Goal: Information Seeking & Learning: Learn about a topic

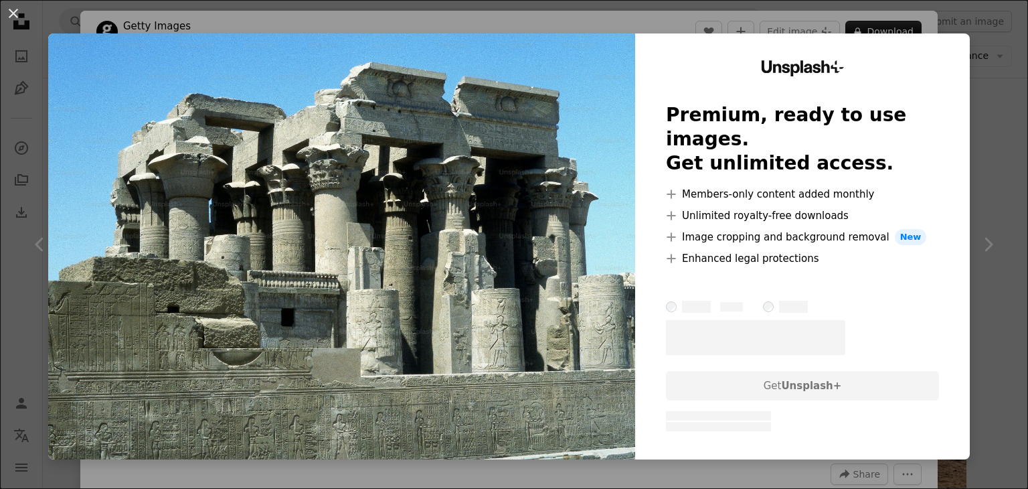
scroll to position [134, 0]
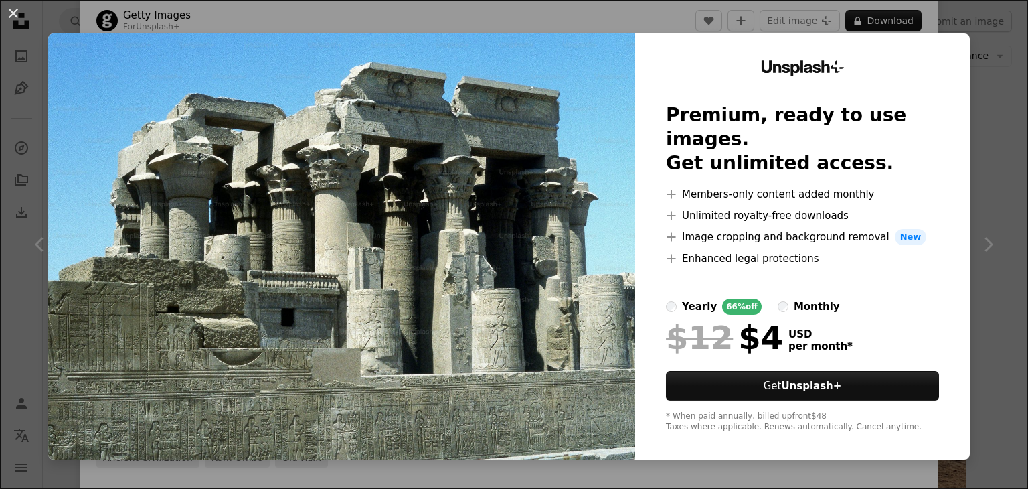
click at [17, 11] on button "An X shape" at bounding box center [13, 13] width 16 height 16
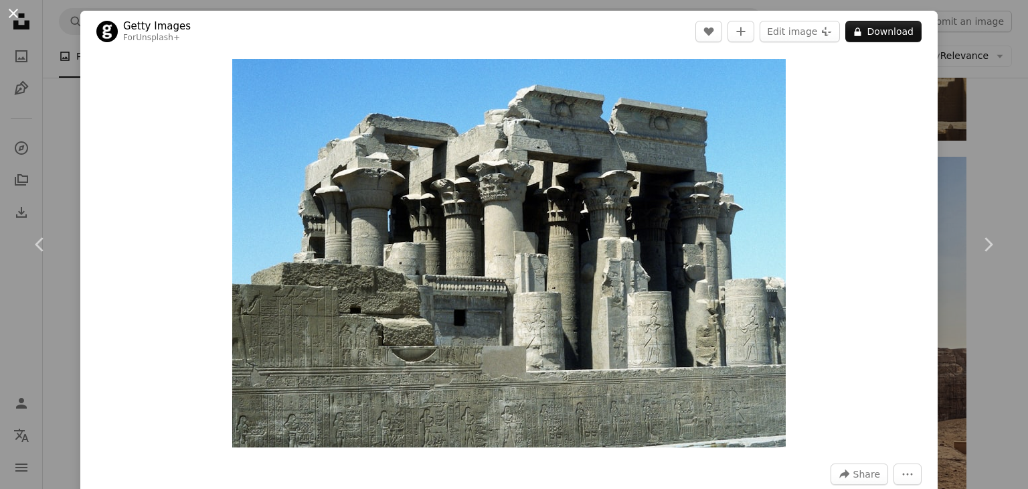
click at [19, 19] on button "An X shape" at bounding box center [13, 13] width 16 height 16
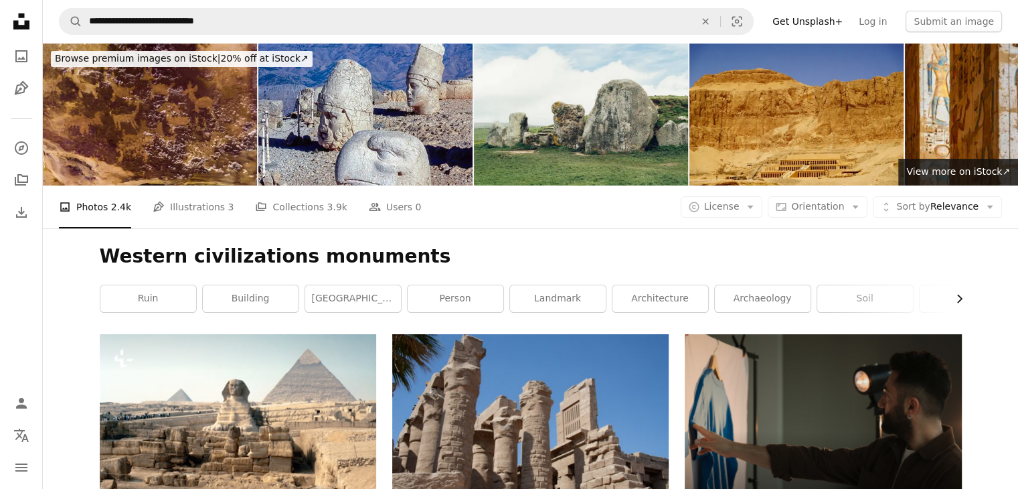
click at [954, 304] on icon "Chevron right" at bounding box center [959, 298] width 13 height 13
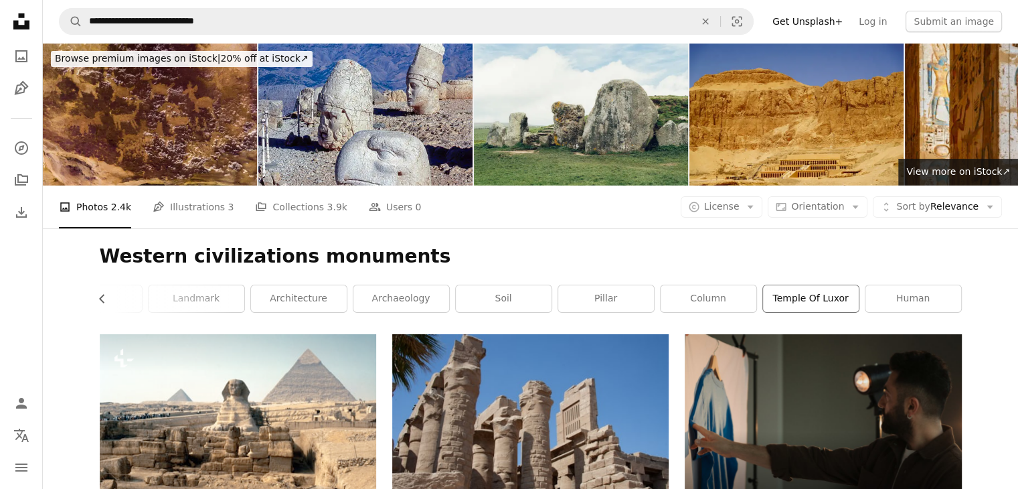
click at [819, 302] on link "temple of luxor" at bounding box center [811, 298] width 96 height 27
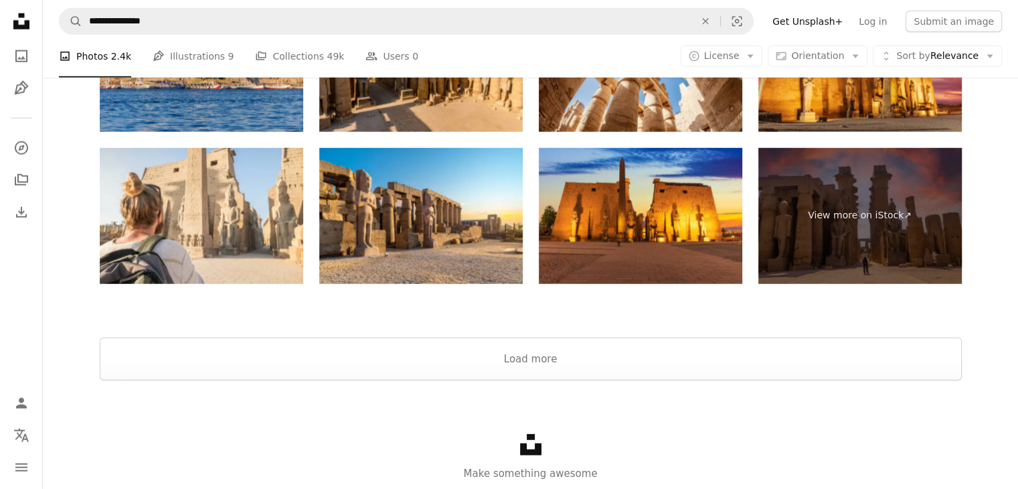
scroll to position [3414, 0]
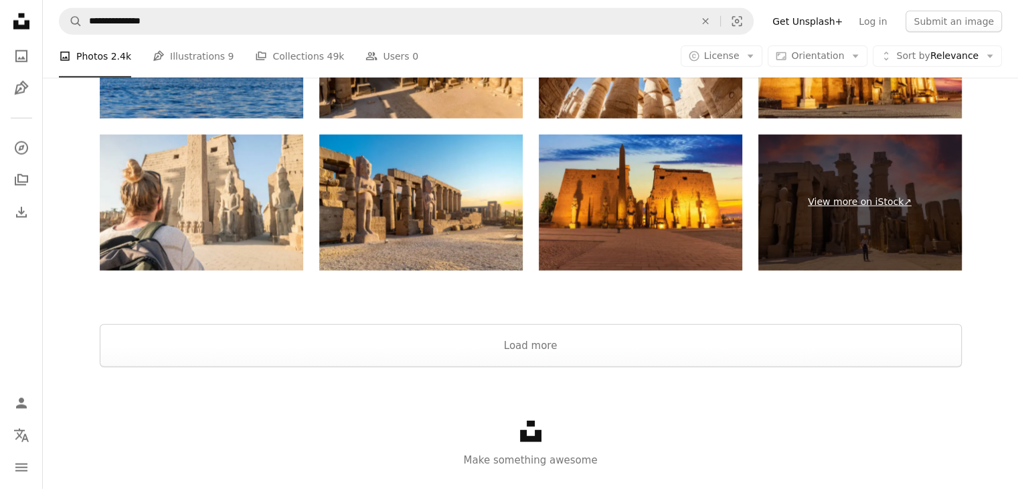
click at [872, 214] on link "View more on iStock ↗" at bounding box center [859, 203] width 203 height 136
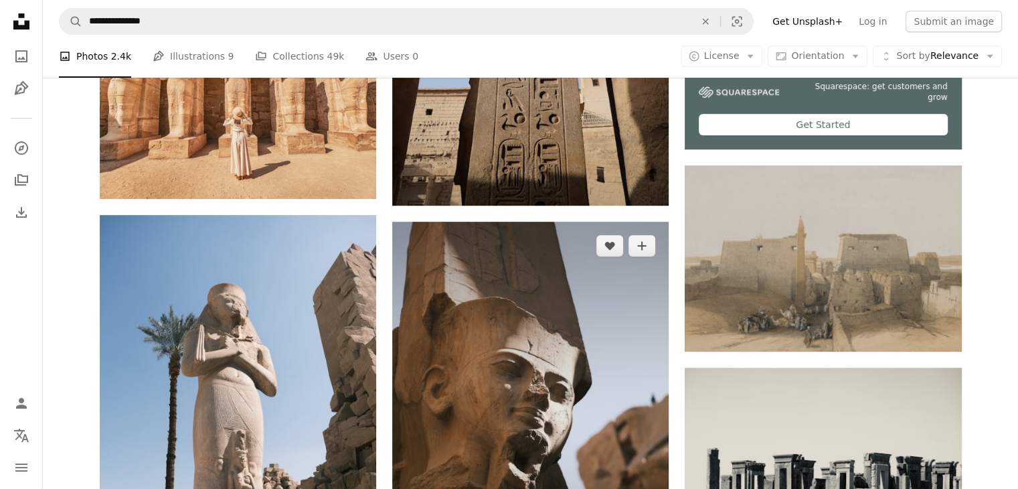
scroll to position [536, 0]
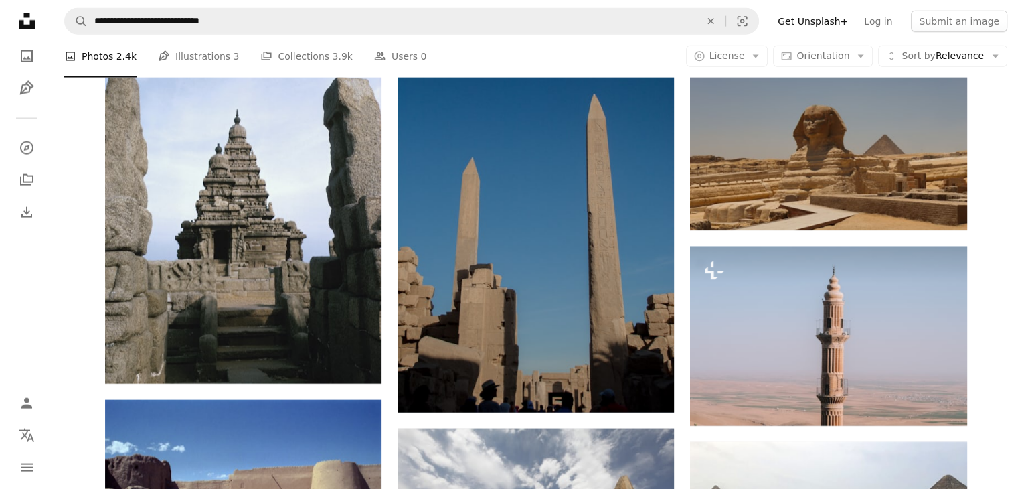
scroll to position [3280, 0]
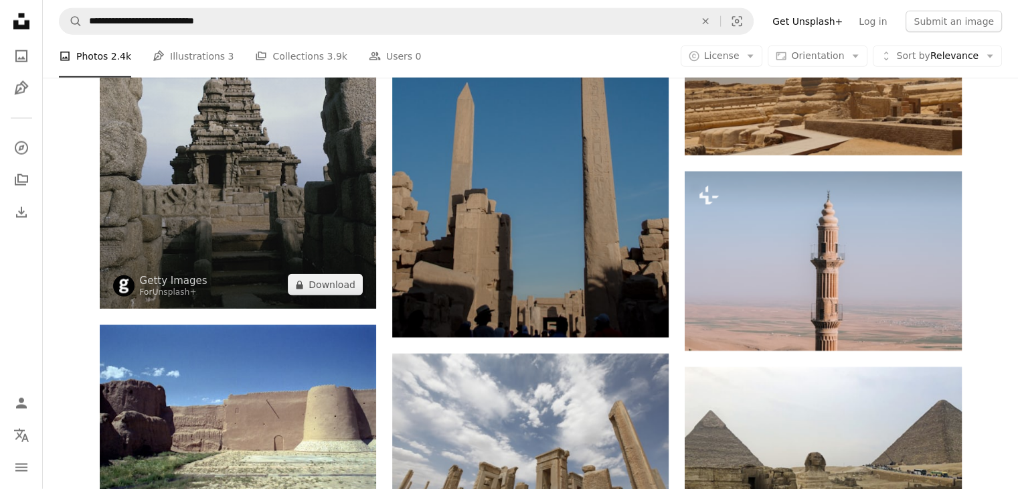
click at [241, 210] on img at bounding box center [238, 100] width 276 height 420
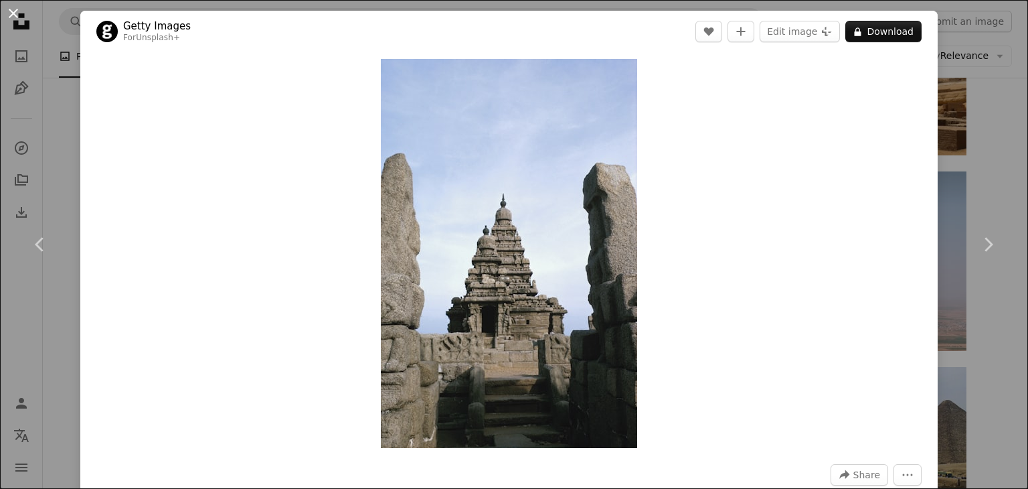
click at [21, 15] on button "An X shape" at bounding box center [13, 13] width 16 height 16
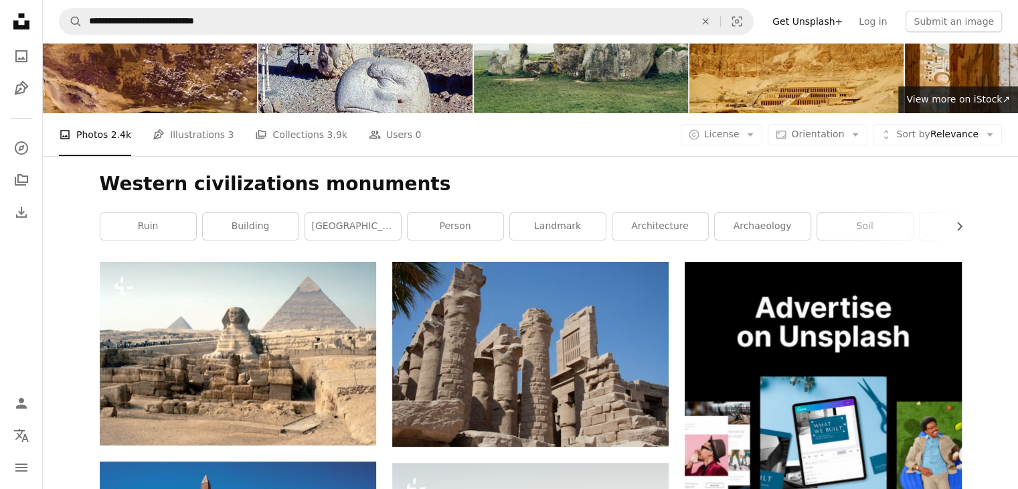
scroll to position [67, 0]
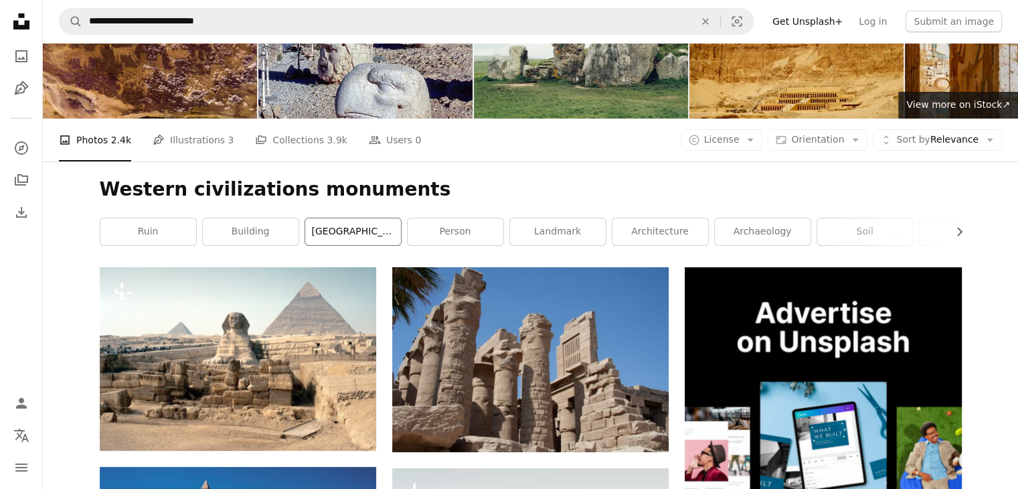
click at [351, 226] on link "[GEOGRAPHIC_DATA]" at bounding box center [353, 231] width 96 height 27
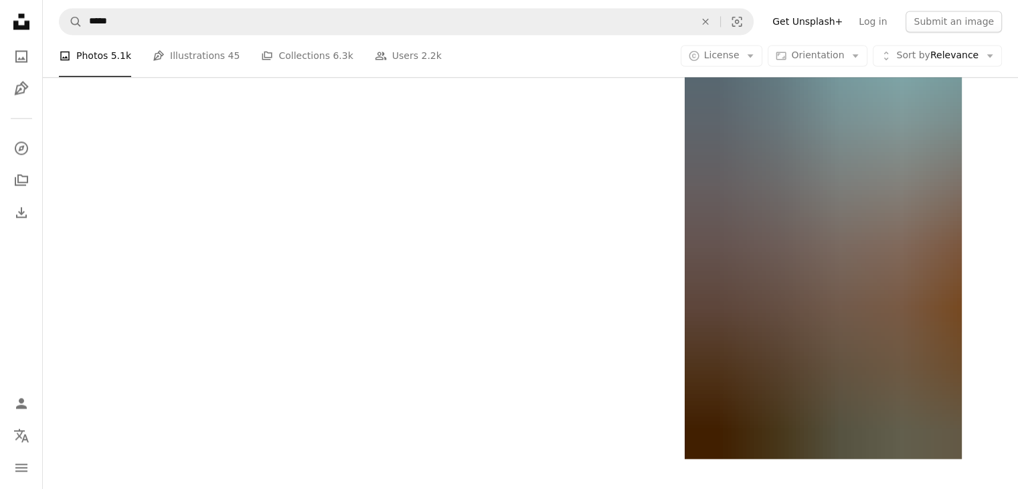
scroll to position [2209, 0]
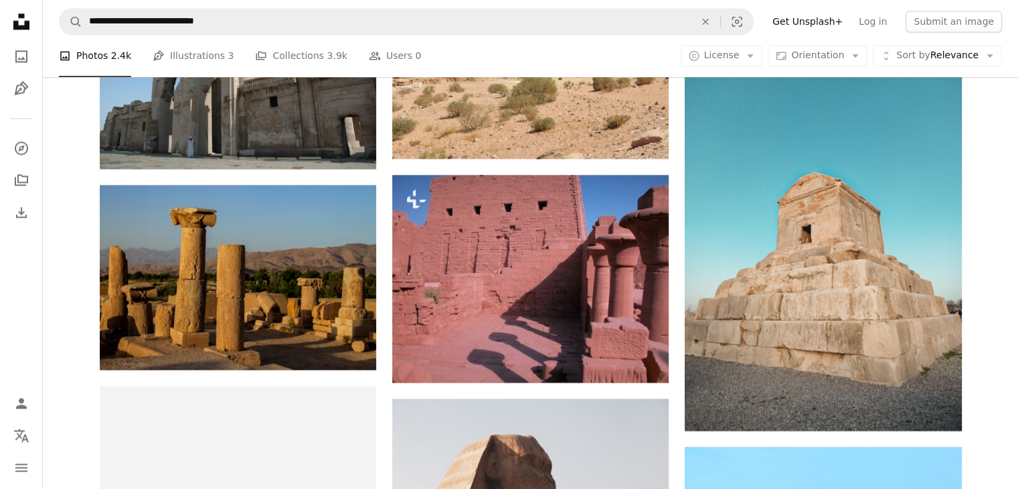
scroll to position [67, 0]
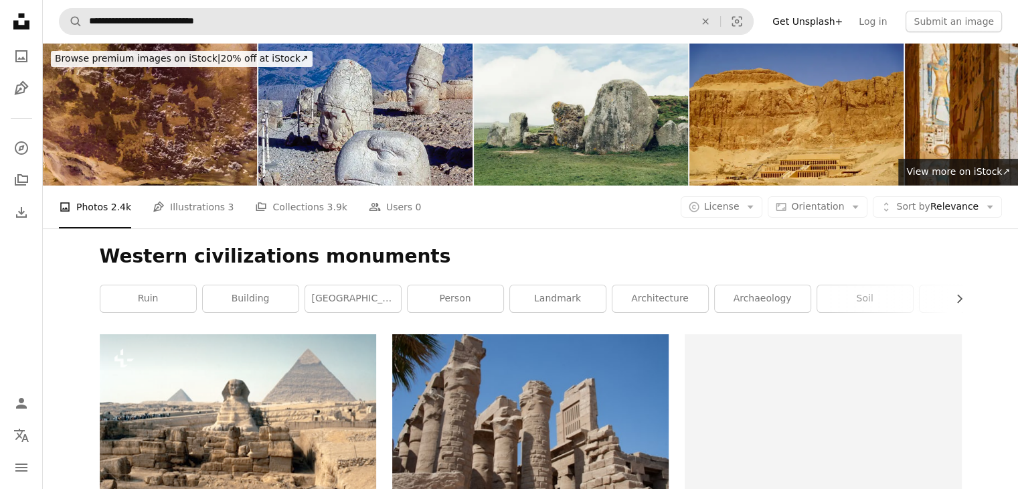
scroll to position [67, 0]
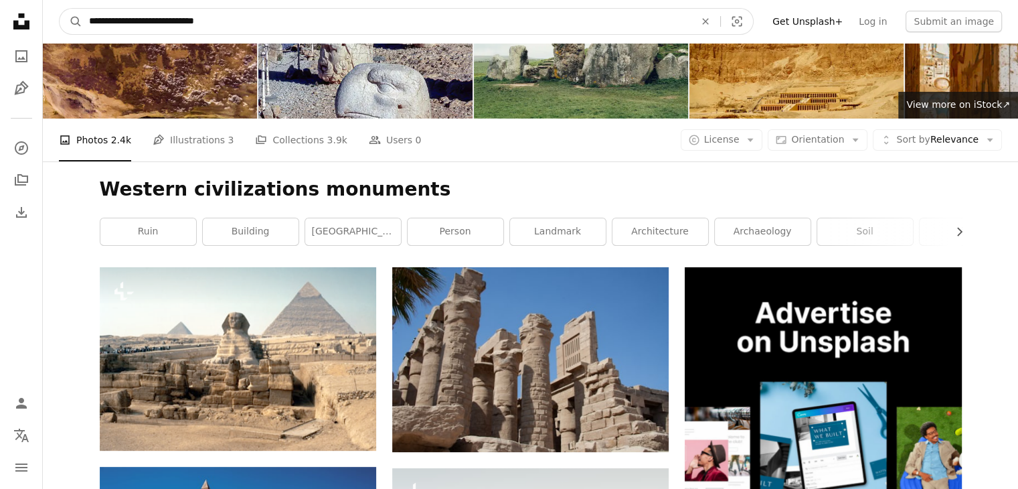
click at [250, 22] on input "**********" at bounding box center [386, 21] width 608 height 25
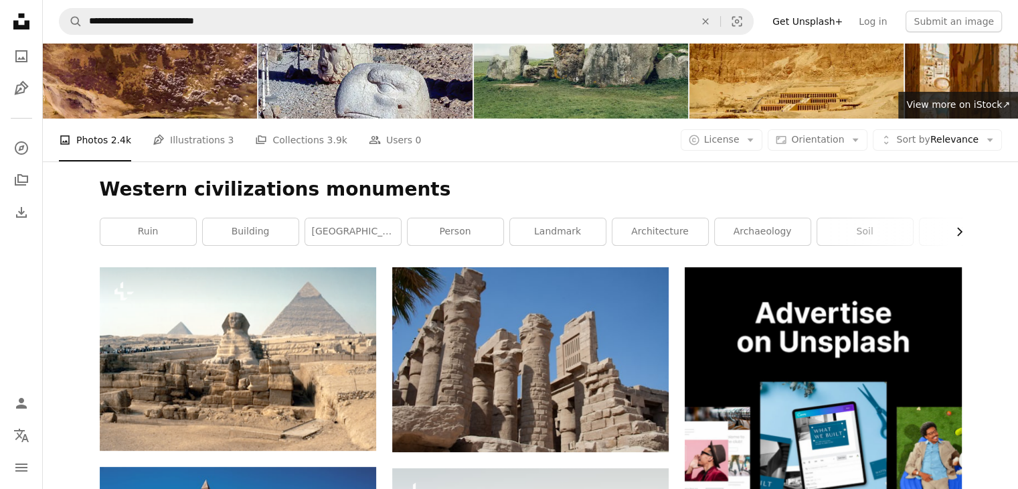
click at [958, 233] on icon "Chevron right" at bounding box center [959, 231] width 13 height 13
click at [957, 233] on icon "Chevron right" at bounding box center [959, 231] width 13 height 13
click at [415, 221] on link "archaeology" at bounding box center [401, 231] width 96 height 27
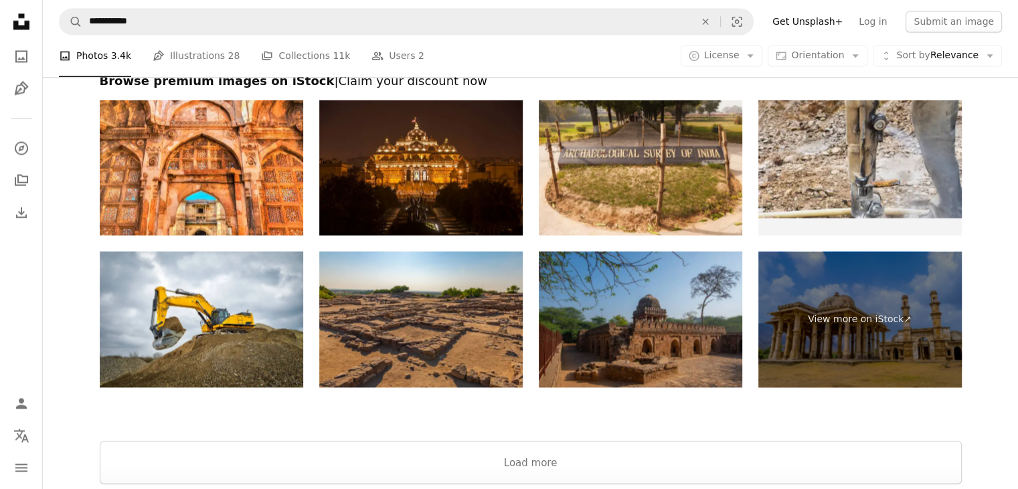
scroll to position [2209, 0]
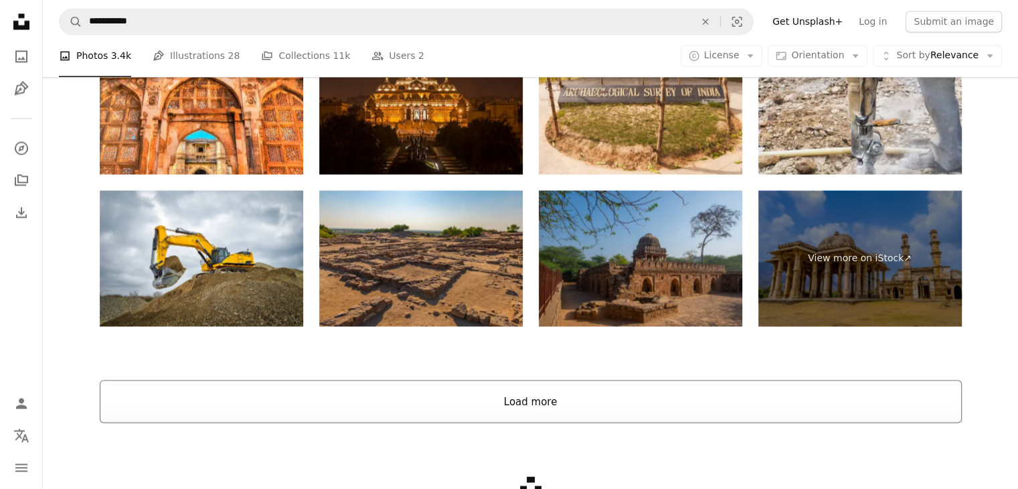
click at [536, 394] on button "Load more" at bounding box center [531, 401] width 862 height 43
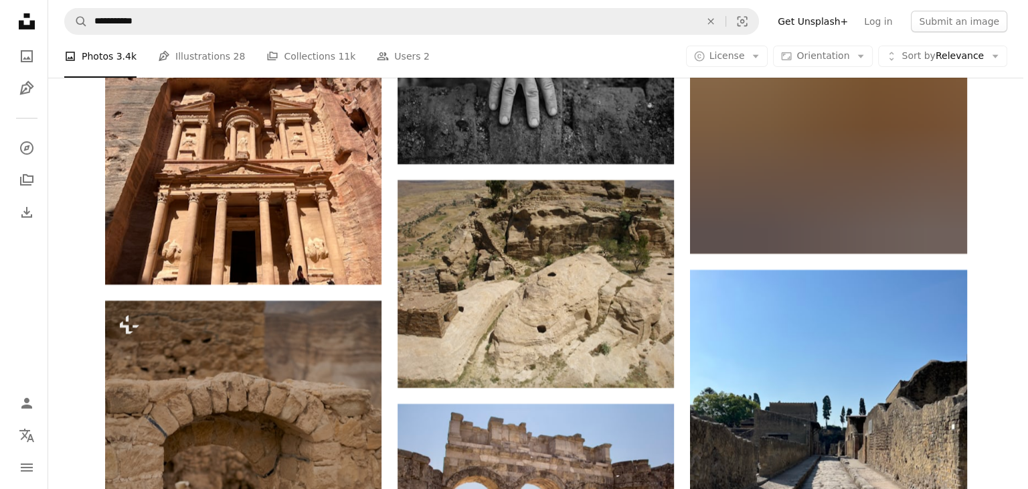
scroll to position [4716, 0]
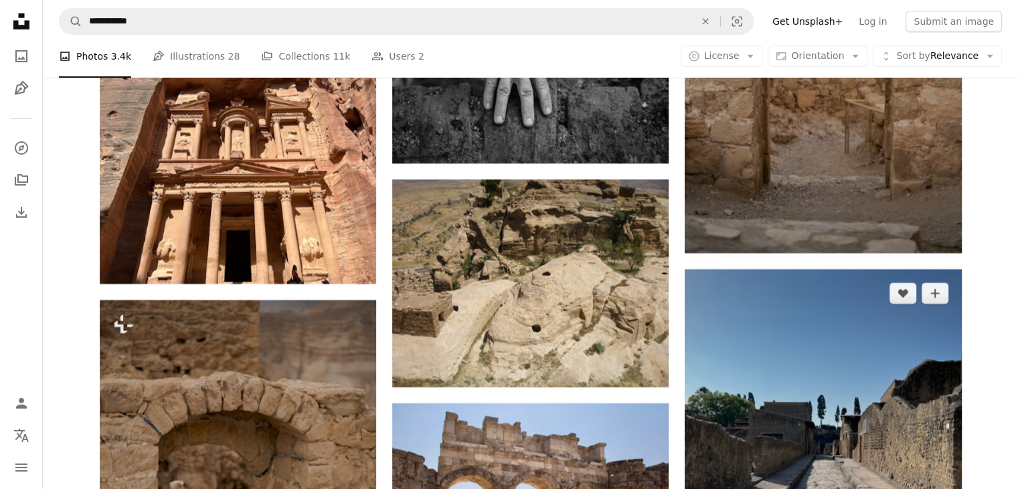
click at [879, 381] on img at bounding box center [823, 453] width 276 height 369
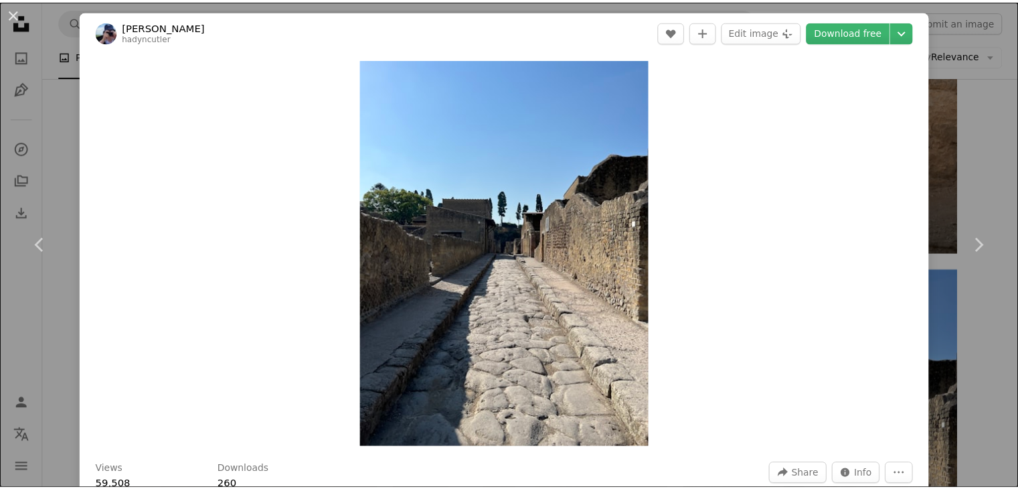
scroll to position [67, 0]
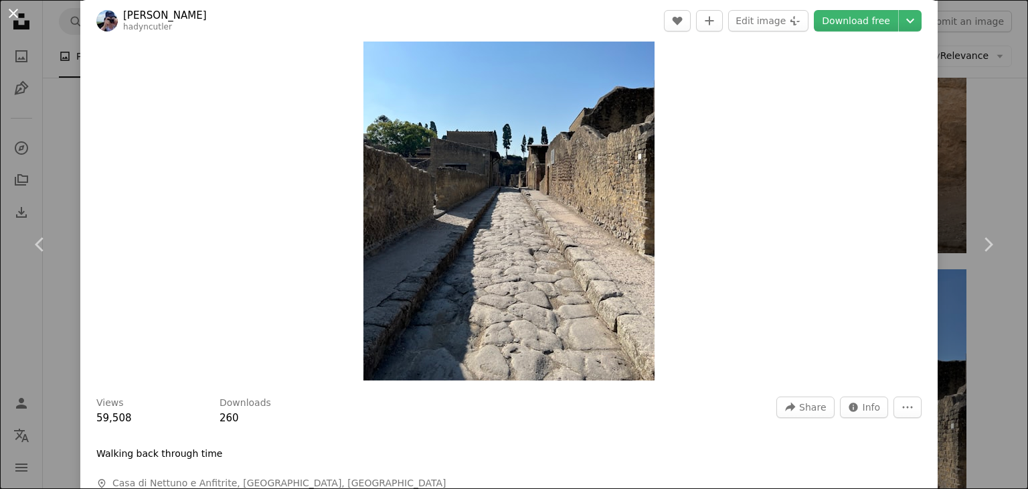
click at [16, 15] on button "An X shape" at bounding box center [13, 13] width 16 height 16
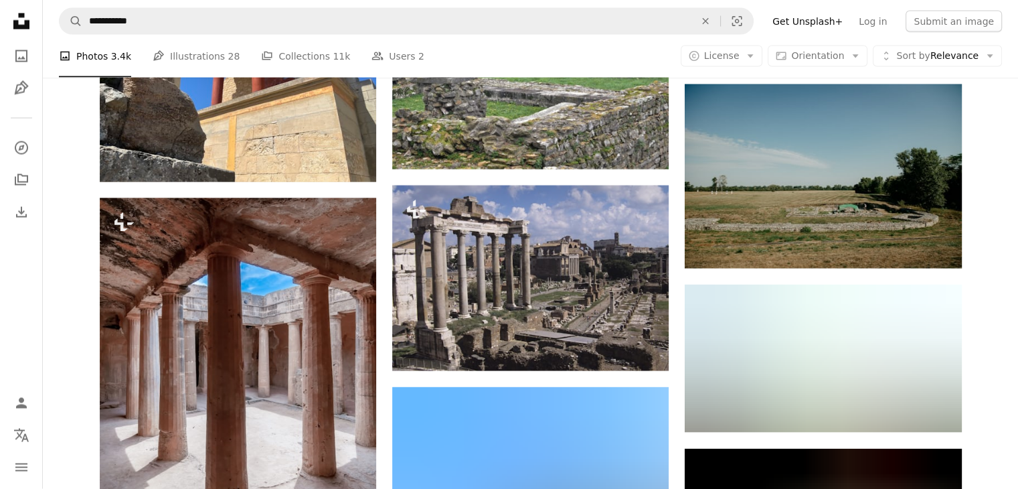
scroll to position [12882, 0]
